Goal: Task Accomplishment & Management: Use online tool/utility

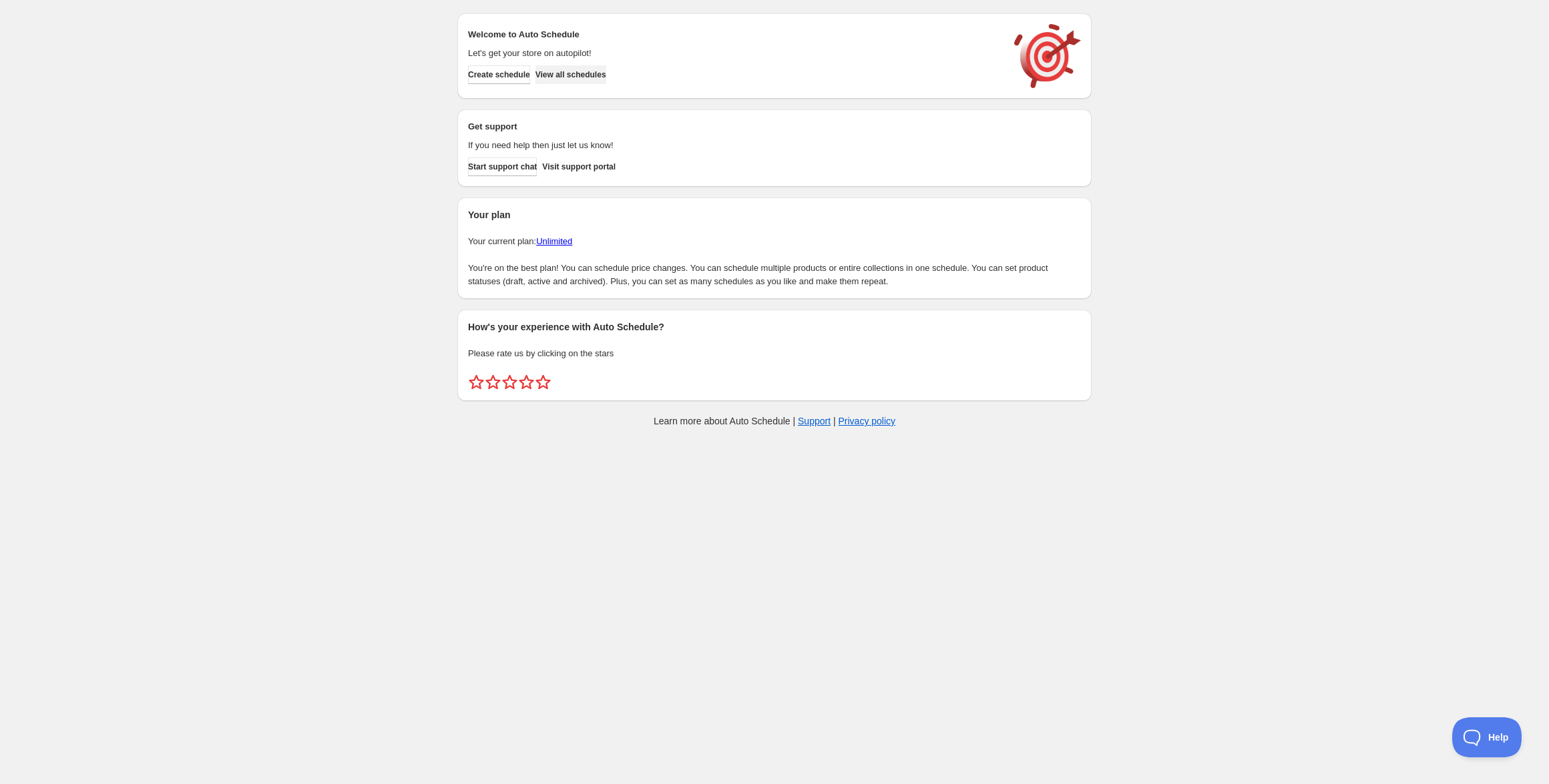
click at [584, 78] on span "View all schedules" at bounding box center [571, 75] width 71 height 11
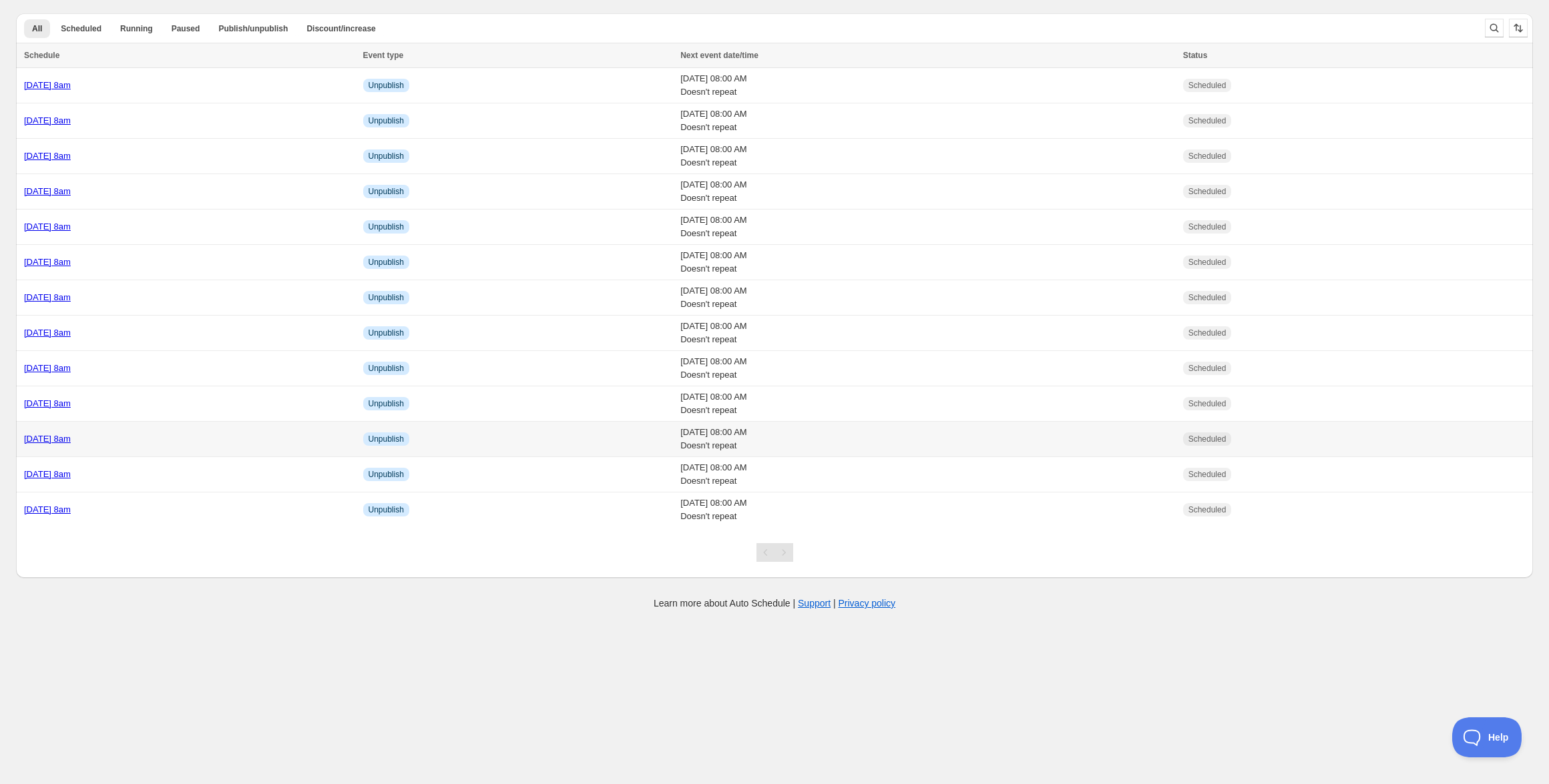
click at [71, 435] on link "[DATE] 8am" at bounding box center [47, 439] width 46 height 10
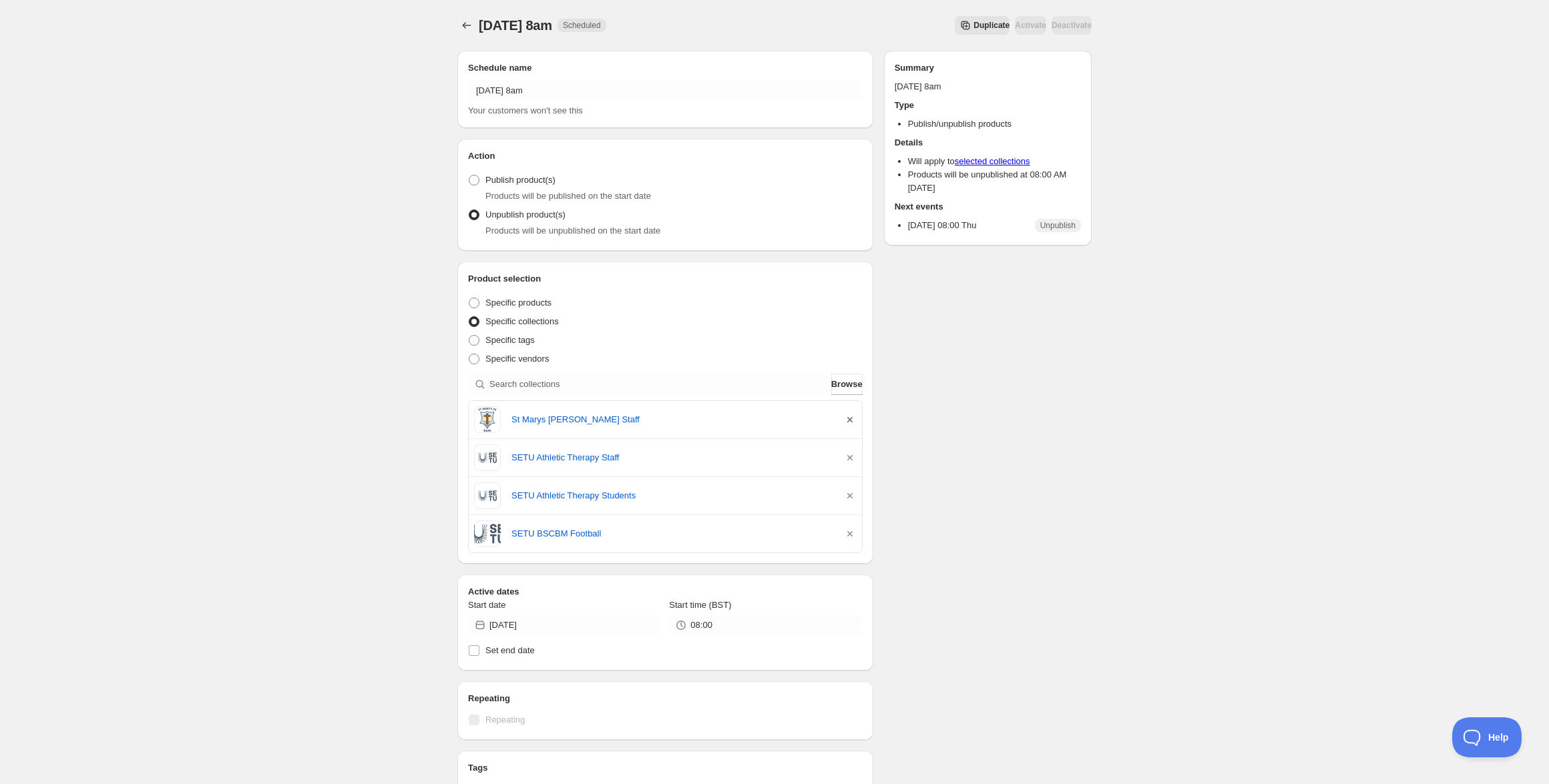
click at [851, 420] on icon "button" at bounding box center [850, 420] width 14 height 14
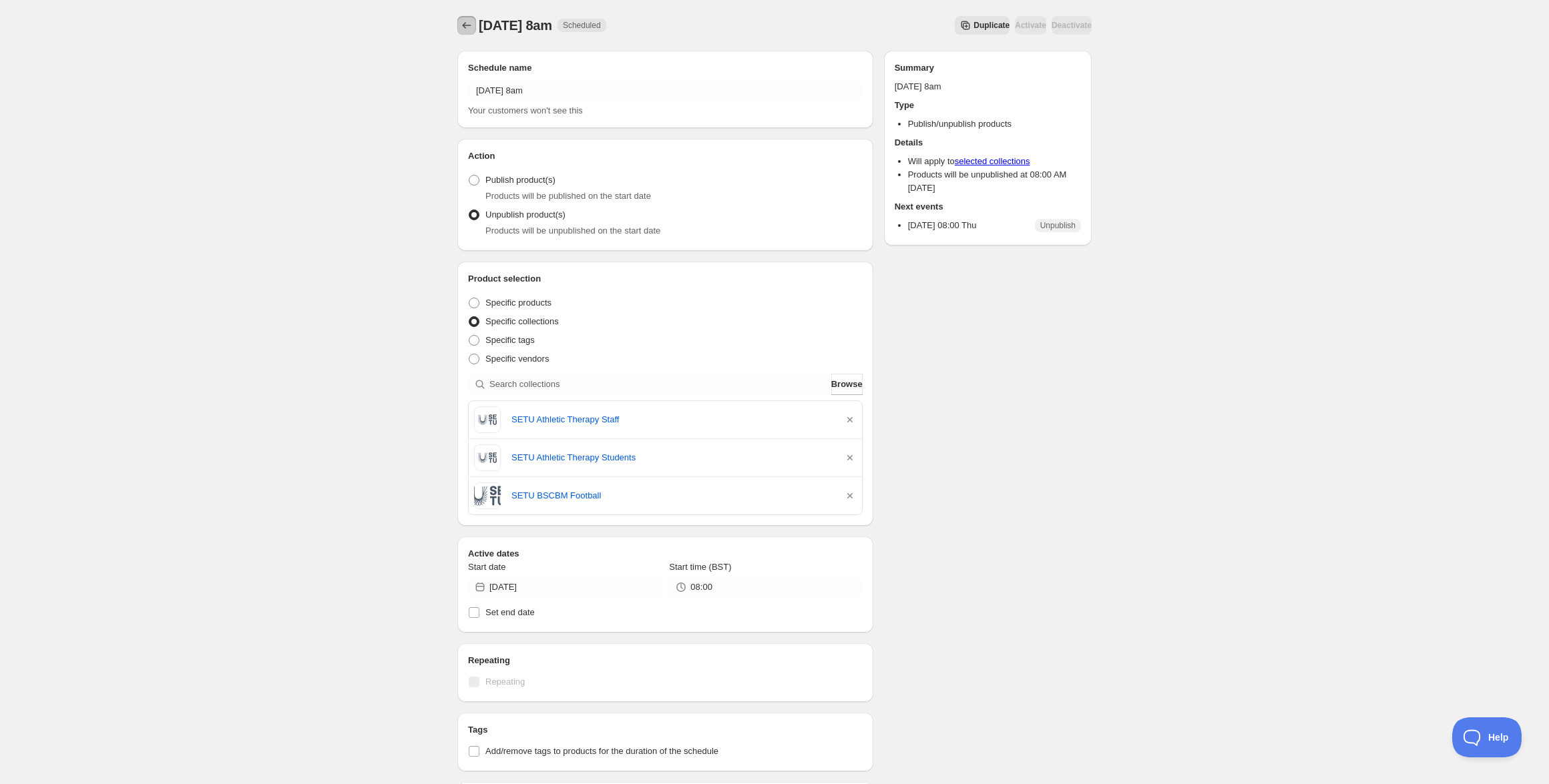
click at [466, 23] on icon "Schedules" at bounding box center [467, 25] width 14 height 14
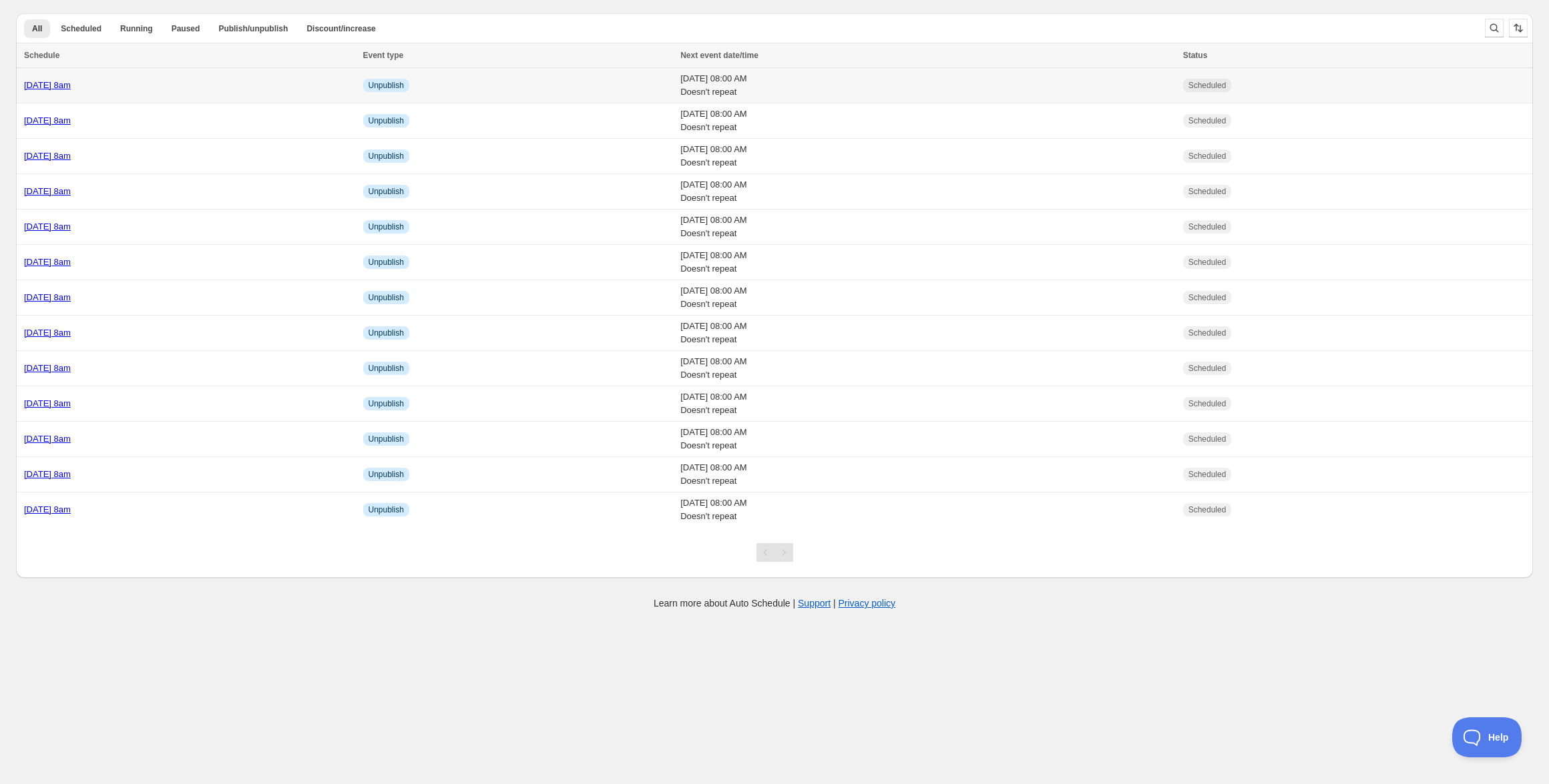
click at [71, 87] on link "[DATE] 8am" at bounding box center [47, 85] width 46 height 10
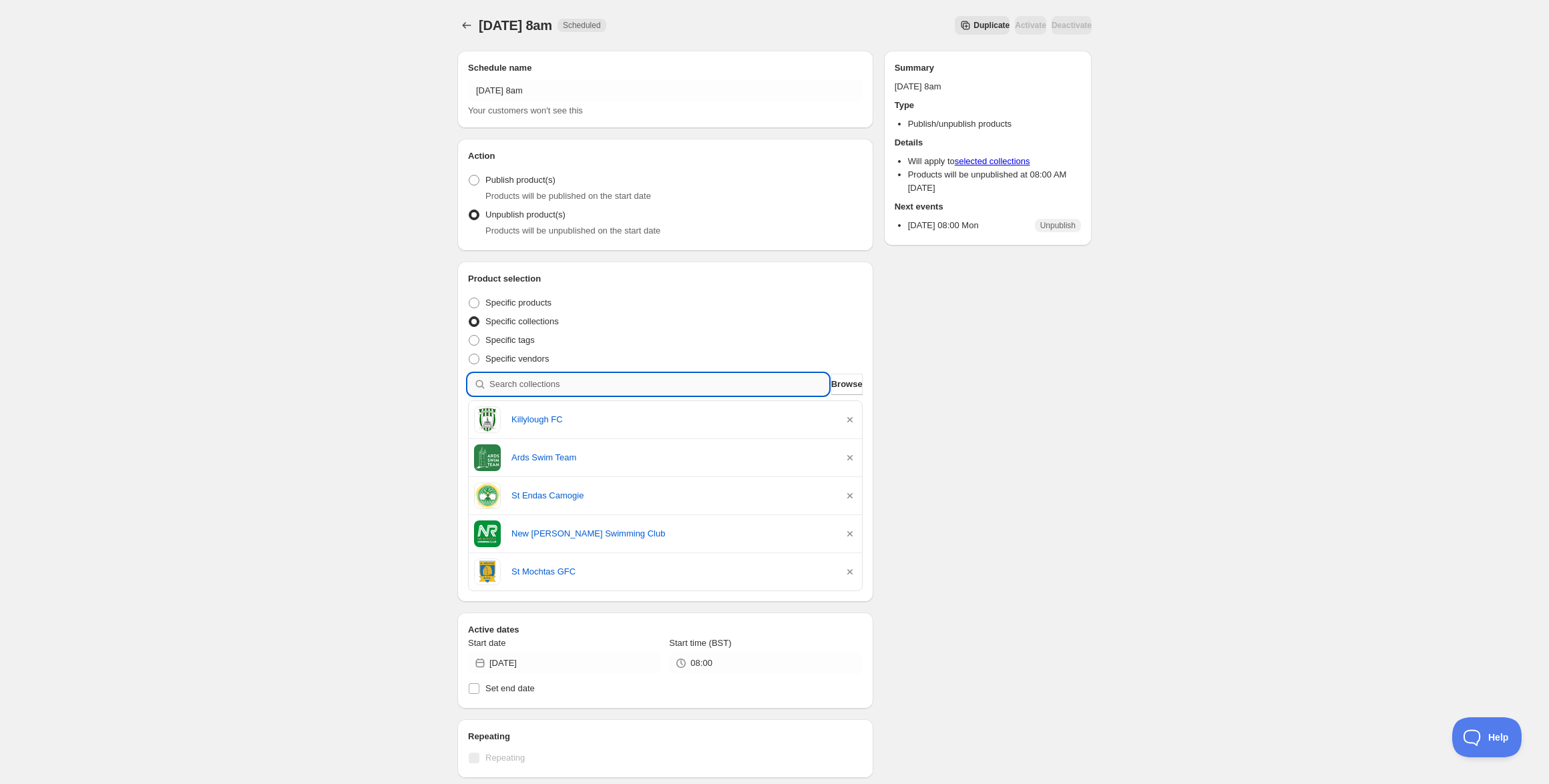
click at [644, 384] on input "search" at bounding box center [659, 384] width 339 height 21
paste input "St Marys [PERSON_NAME] Staff"
type input "St Marys [PERSON_NAME] Staff"
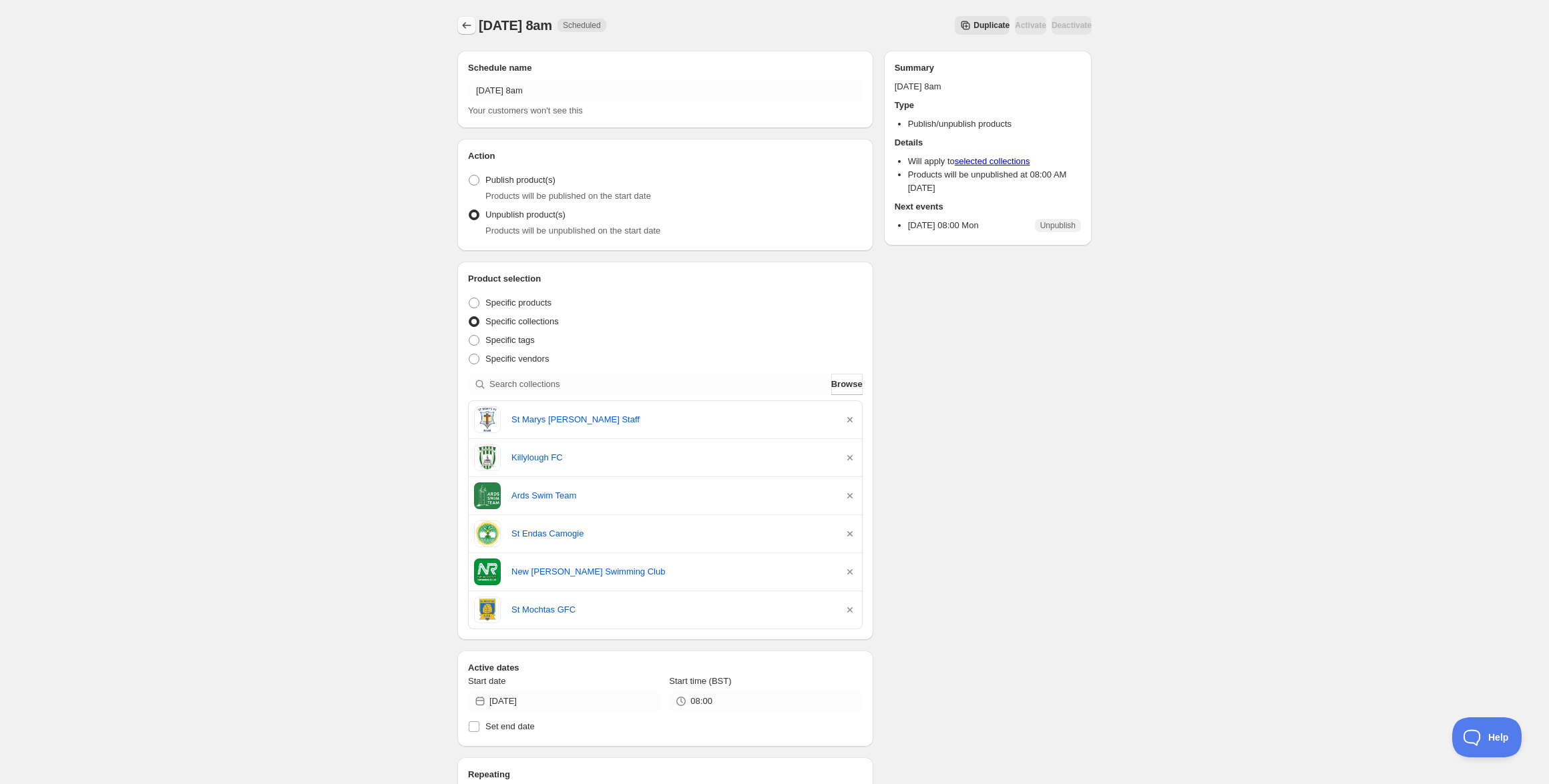
click at [472, 31] on icon "Schedules" at bounding box center [467, 25] width 14 height 14
